Goal: Transaction & Acquisition: Purchase product/service

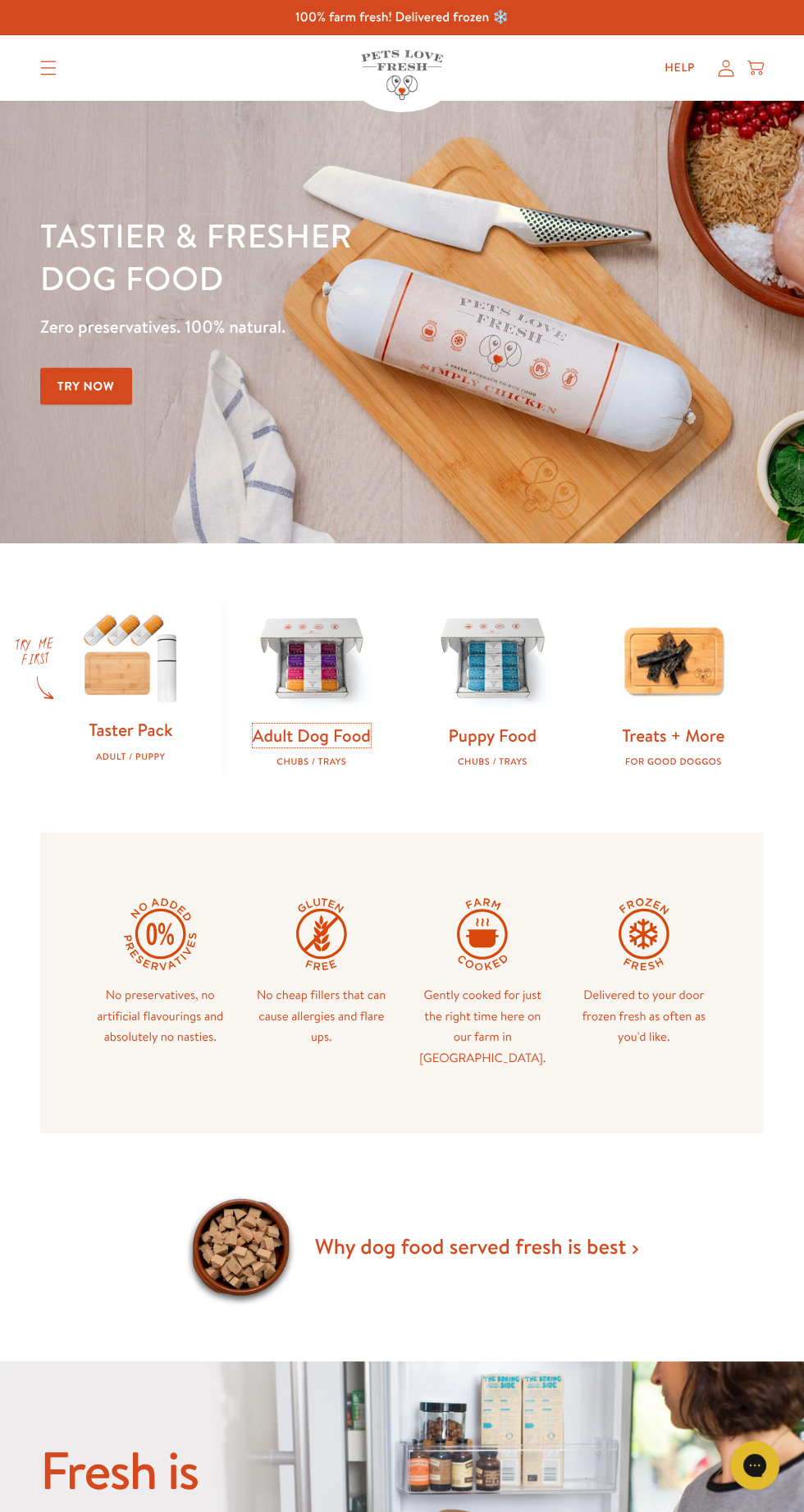
click at [326, 737] on link "Adult Dog Food" at bounding box center [312, 736] width 118 height 24
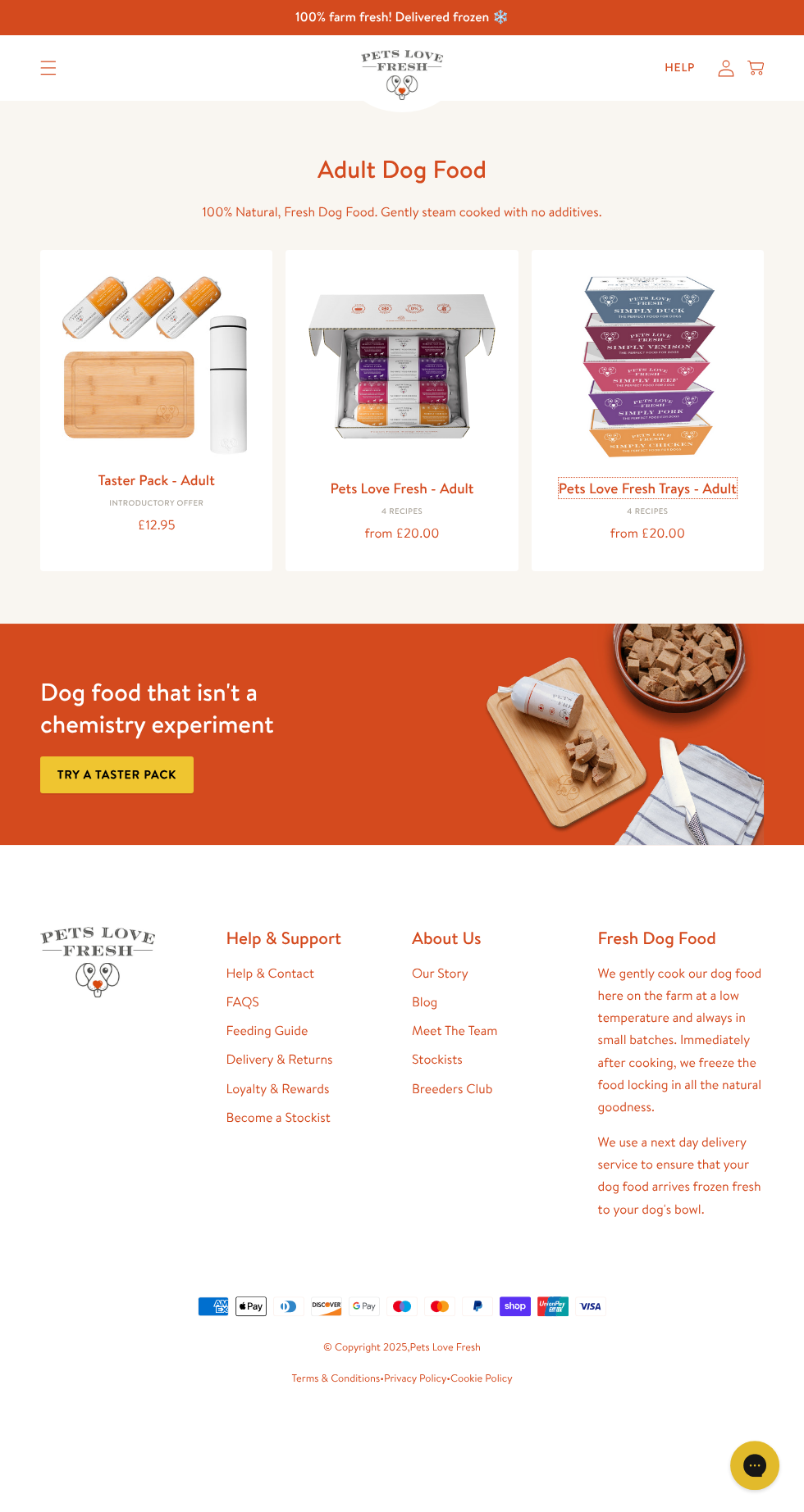
click at [689, 478] on link "Pets Love Fresh Trays - Adult" at bounding box center [648, 488] width 178 height 21
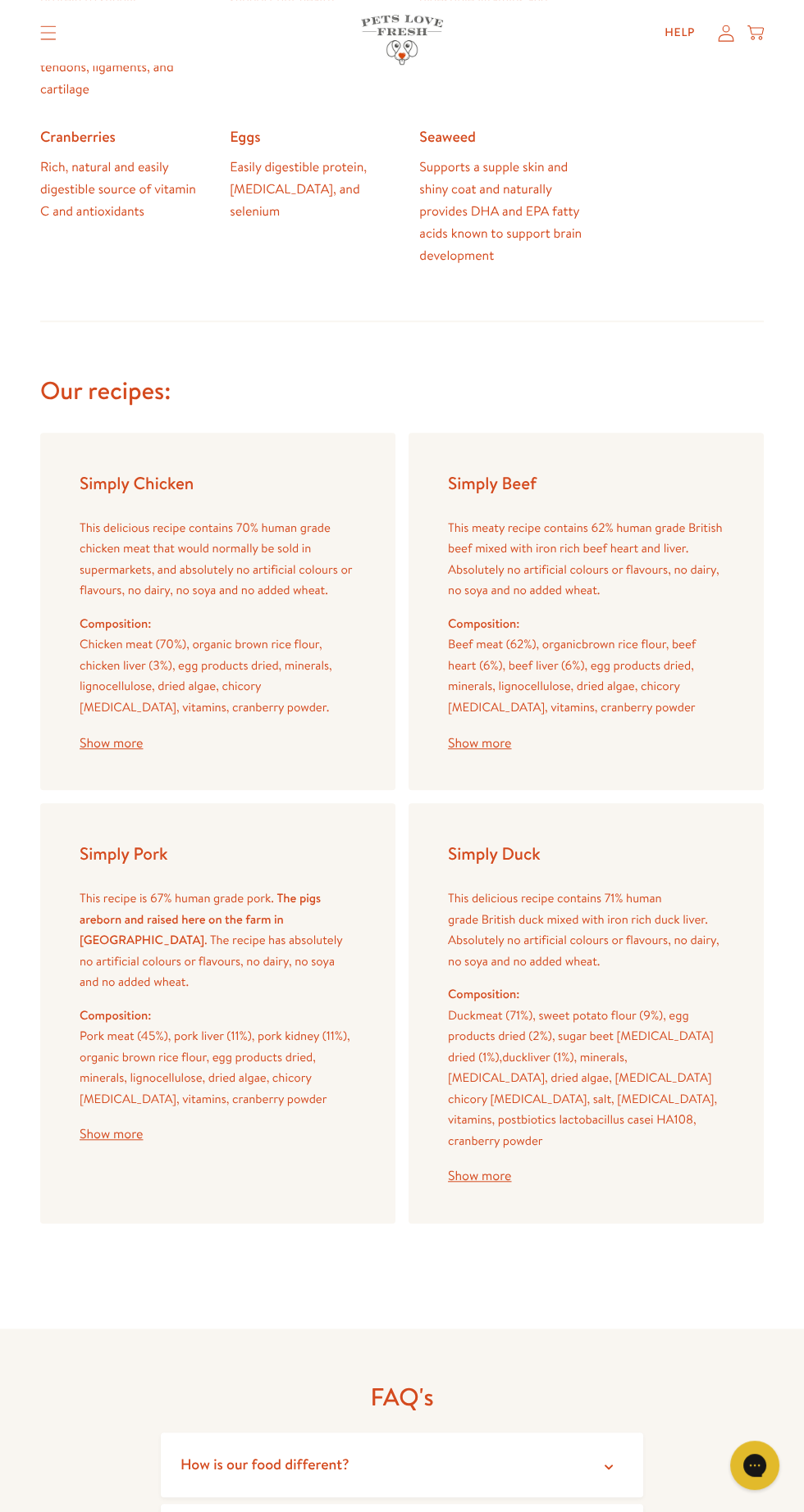
scroll to position [1666, 0]
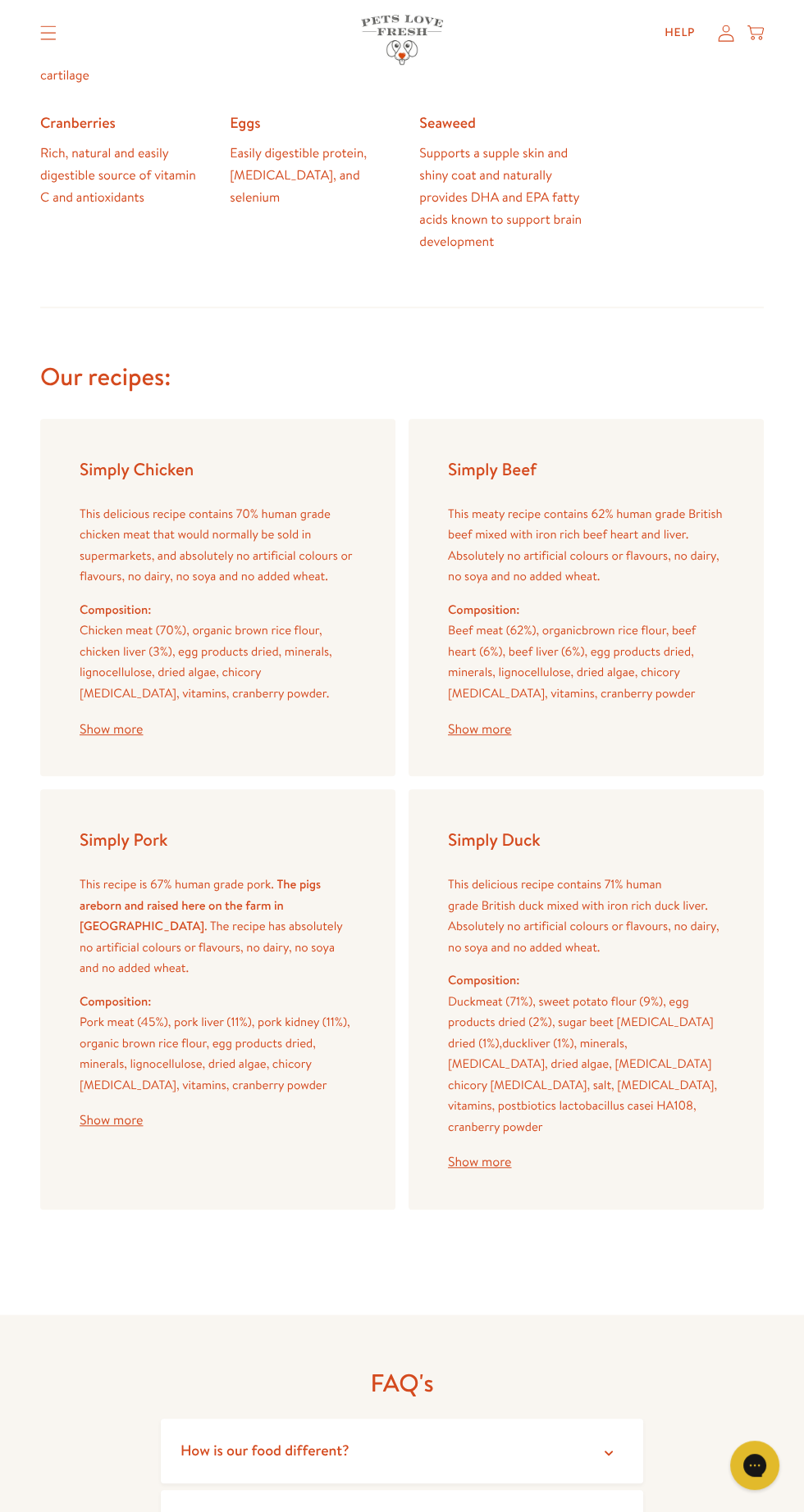
click at [482, 723] on button "Show more" at bounding box center [478, 729] width 63 height 13
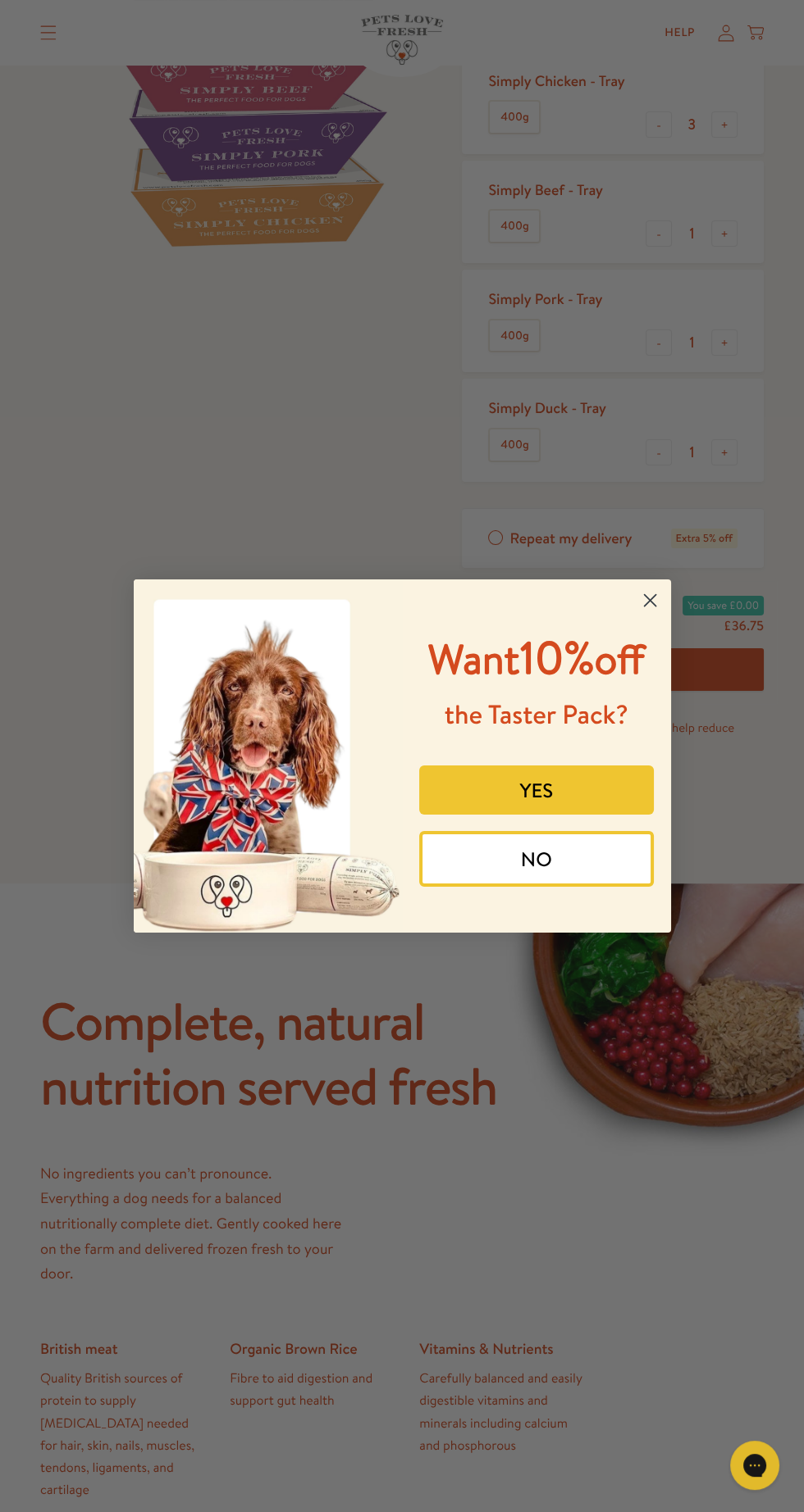
scroll to position [0, 0]
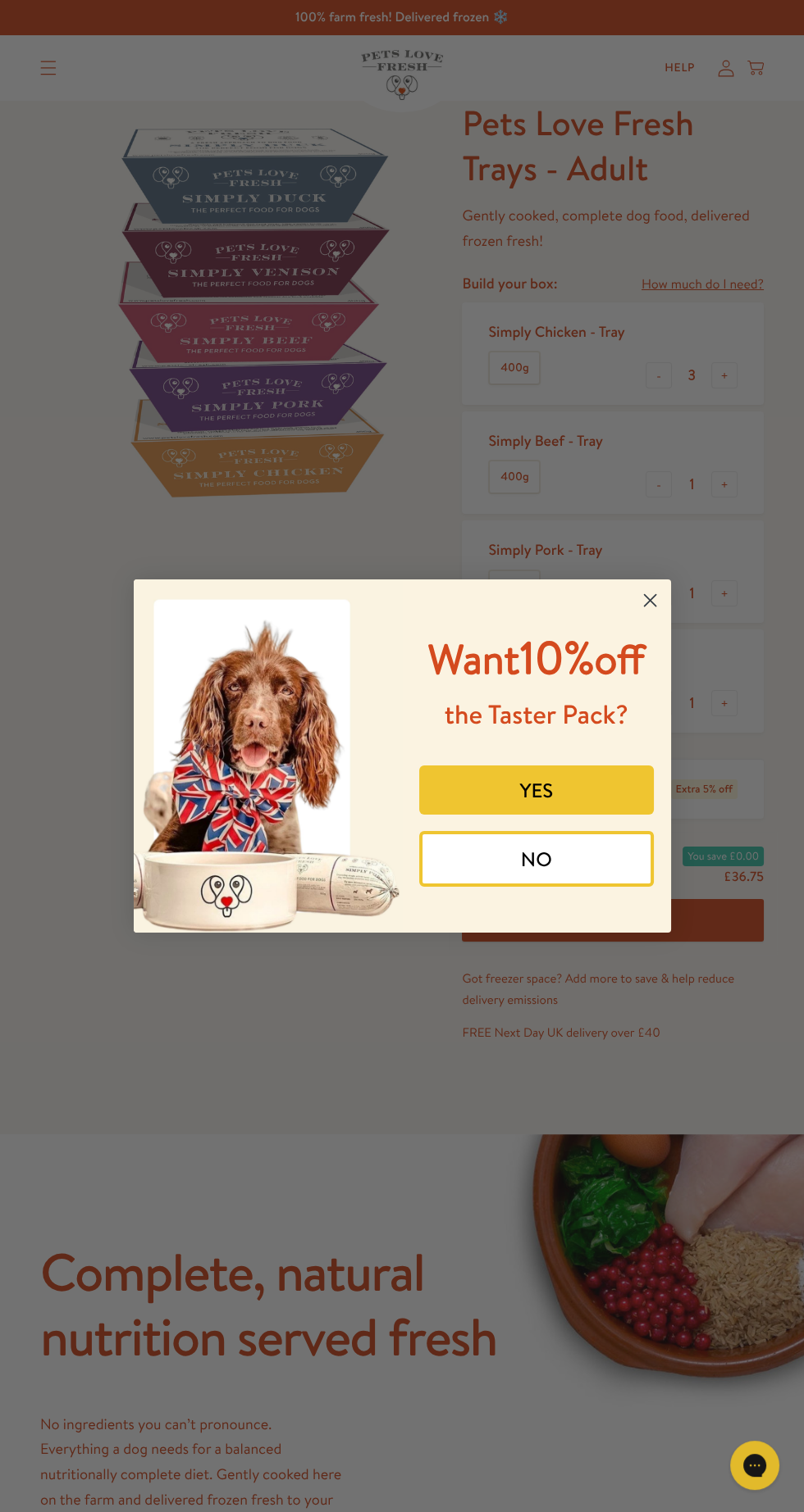
click at [658, 600] on circle "Close dialog" at bounding box center [649, 601] width 27 height 27
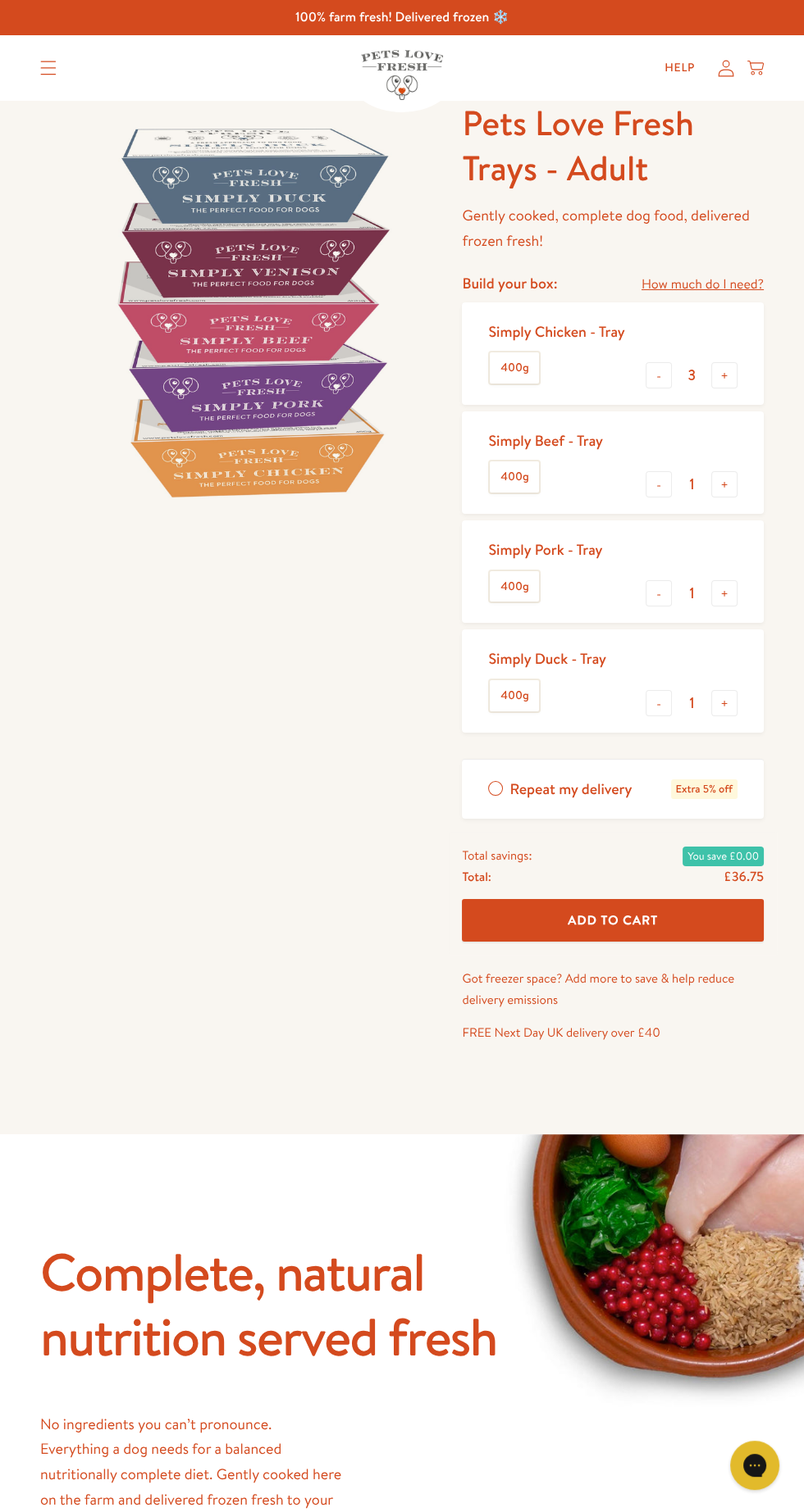
click at [724, 376] on button "+" at bounding box center [724, 375] width 26 height 26
type input "4"
click at [66, 63] on summary "Translation missing: en.sections.header.menu" at bounding box center [48, 67] width 43 height 41
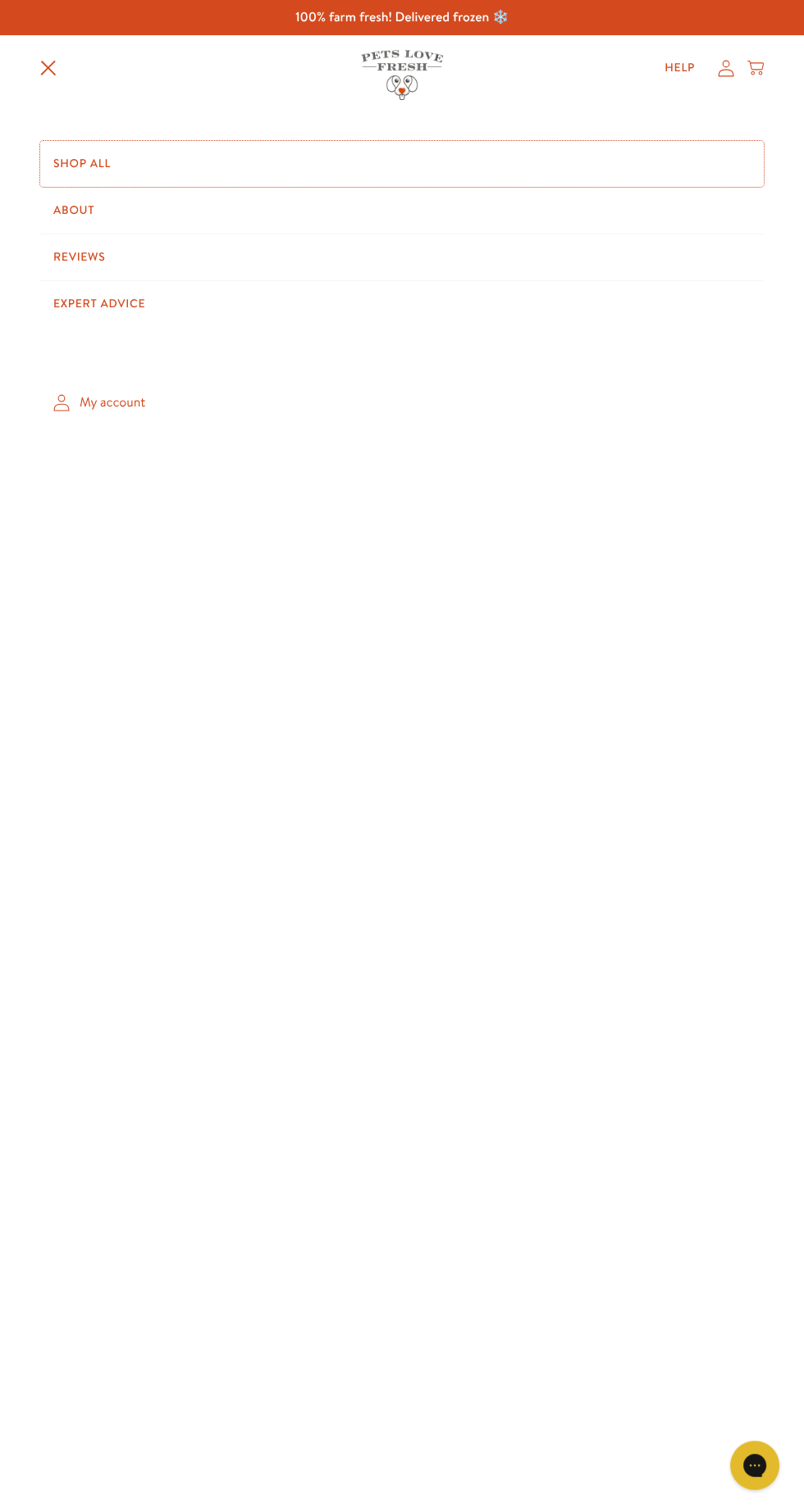
click at [116, 164] on link "Shop All" at bounding box center [401, 164] width 723 height 45
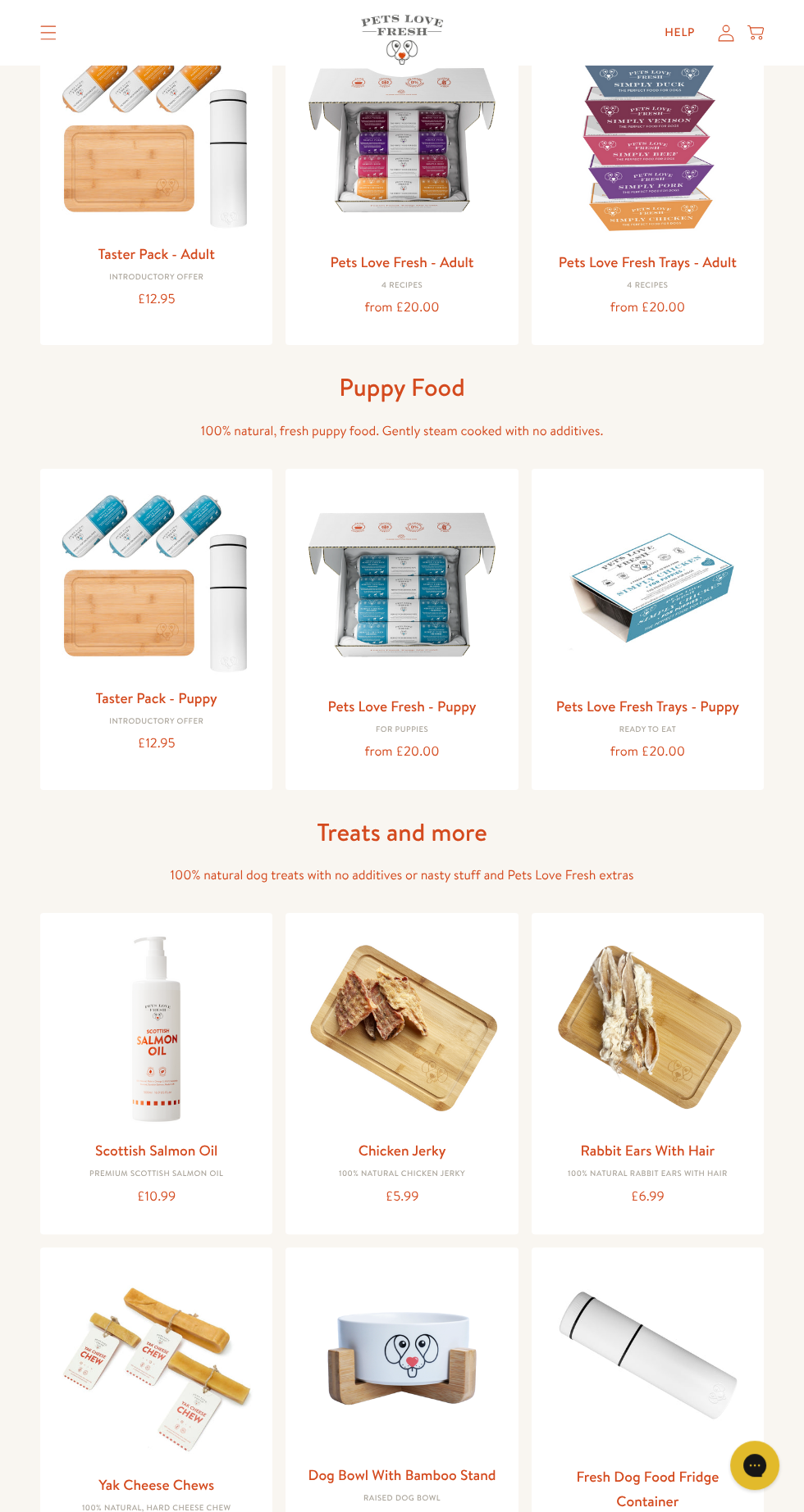
scroll to position [221, 0]
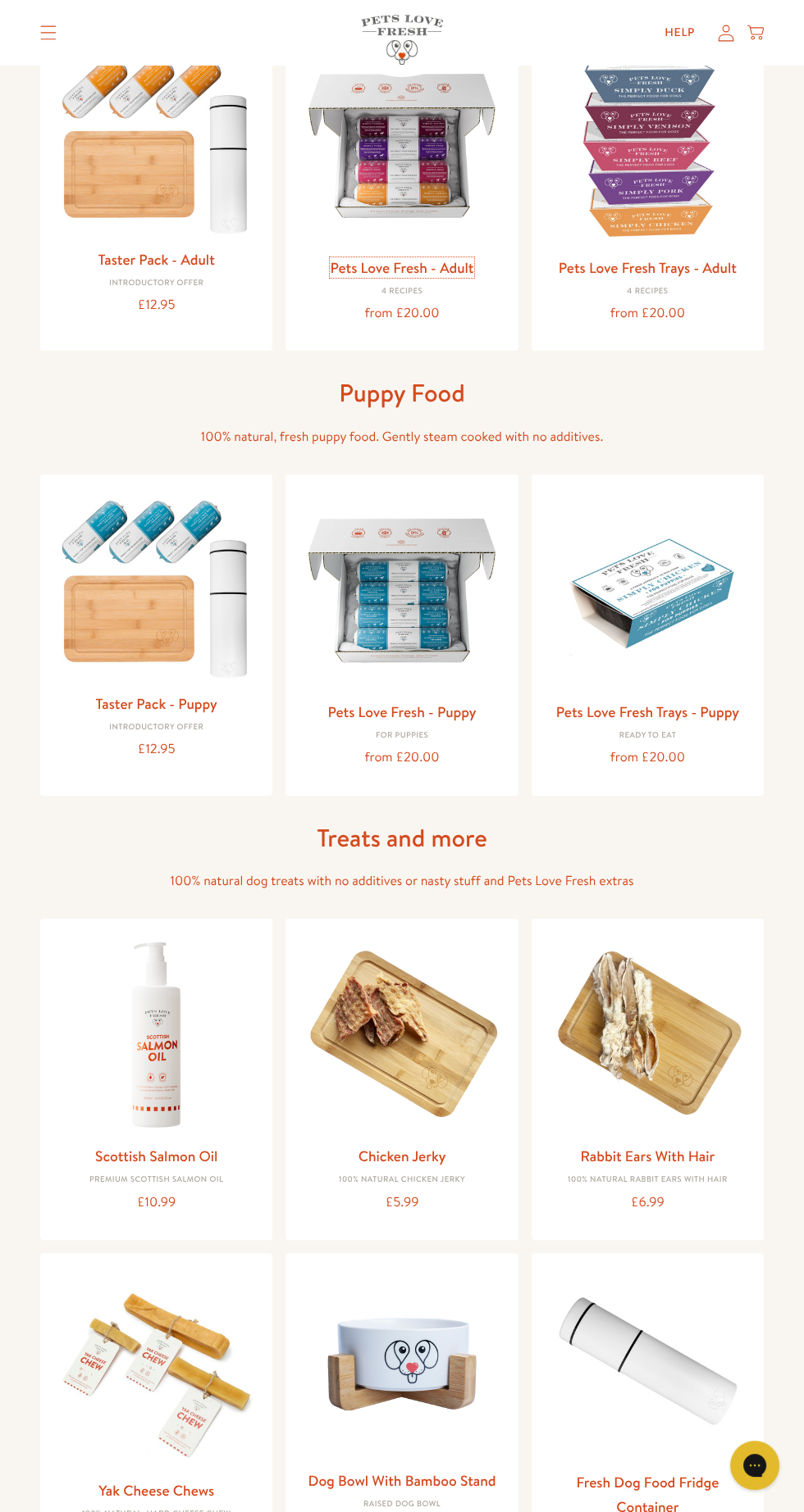
click at [438, 267] on link "Pets Love Fresh - Adult" at bounding box center [401, 267] width 144 height 21
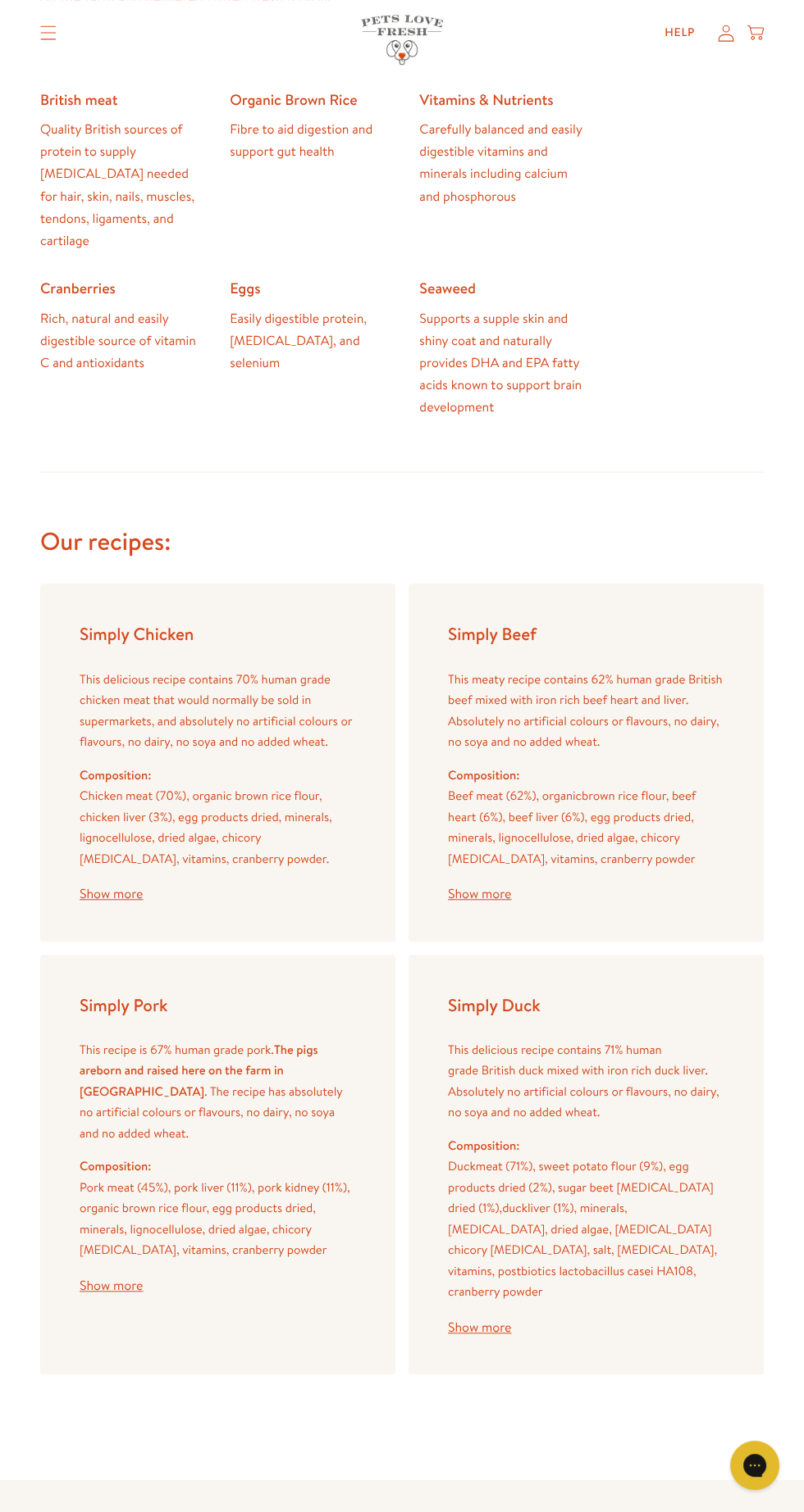
click at [493, 887] on button "Show more" at bounding box center [478, 894] width 63 height 13
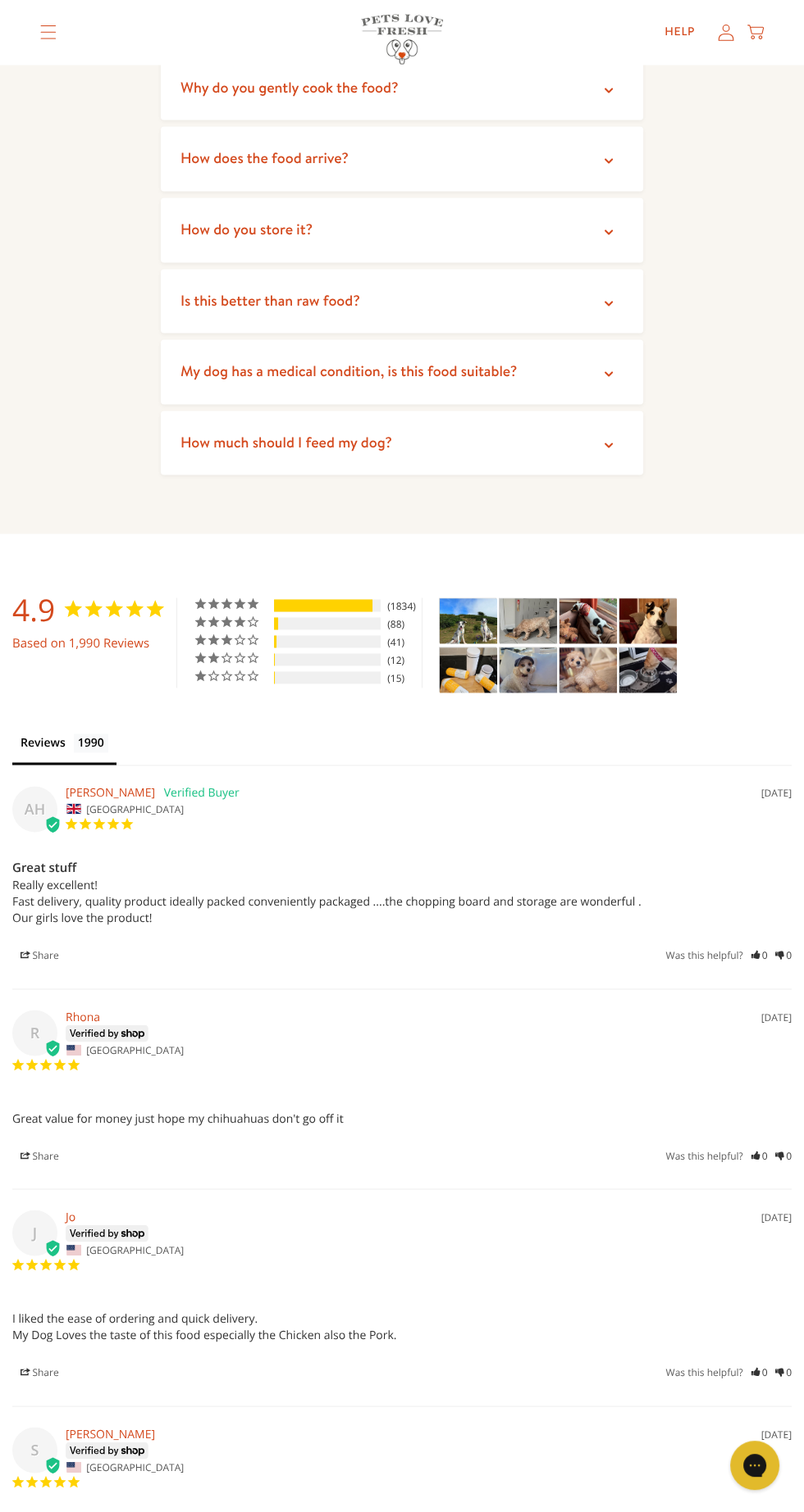
scroll to position [3705, 0]
click at [493, 597] on img "Taster Pack - Adult - Customer Photo From Stacy Luck" at bounding box center [467, 620] width 57 height 45
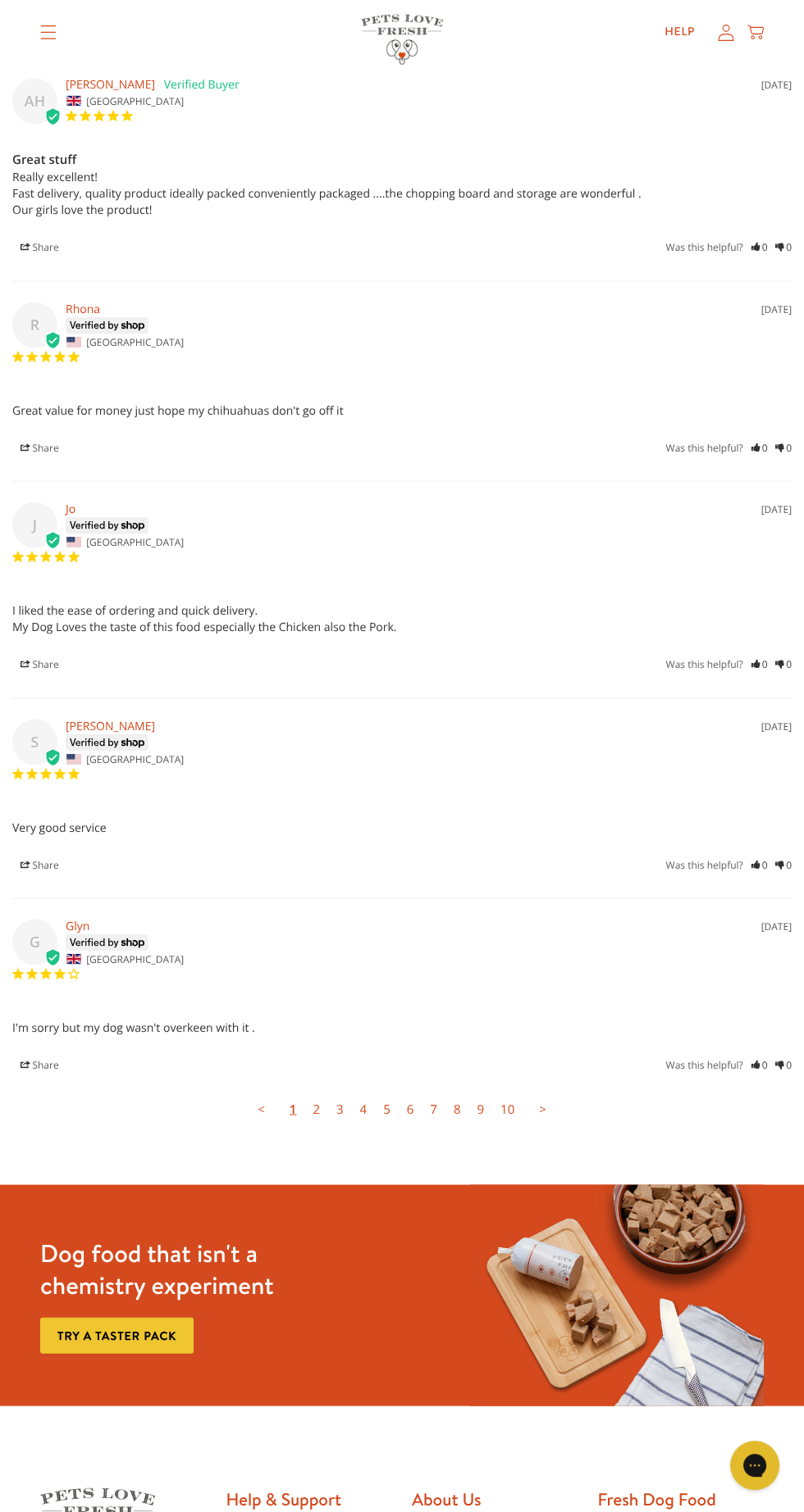
scroll to position [4420, 0]
